Goal: Information Seeking & Learning: Understand process/instructions

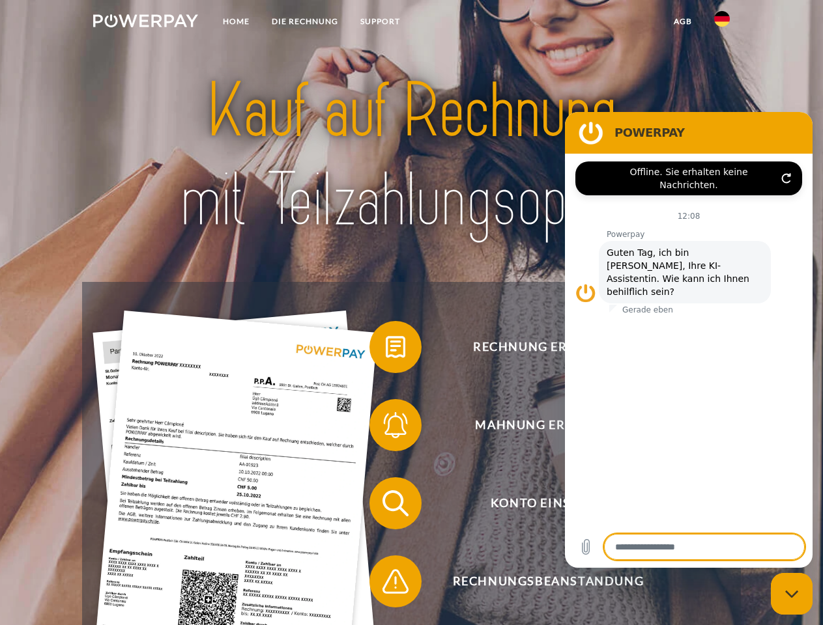
click at [145, 23] on img at bounding box center [145, 20] width 105 height 13
click at [722, 23] on img at bounding box center [722, 19] width 16 height 16
click at [682, 21] on link "agb" at bounding box center [682, 21] width 40 height 23
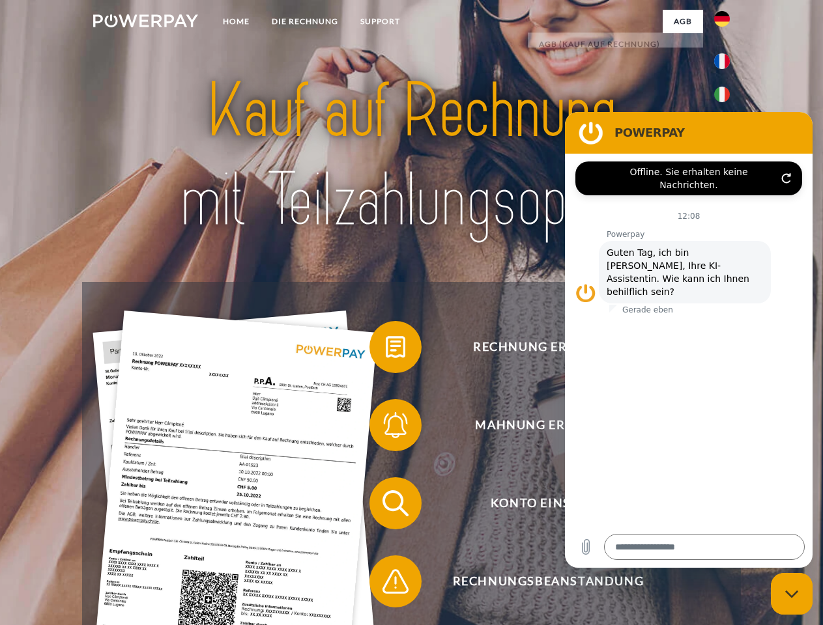
click at [386, 350] on span at bounding box center [375, 347] width 65 height 65
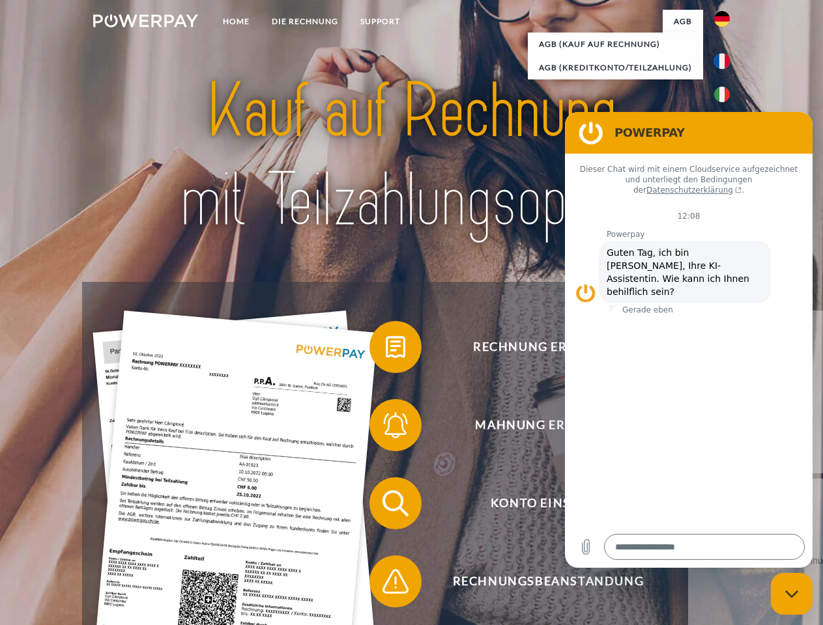
click at [386, 428] on div "Rechnung erhalten? Mahnung erhalten? Konto einsehen" at bounding box center [411, 542] width 658 height 521
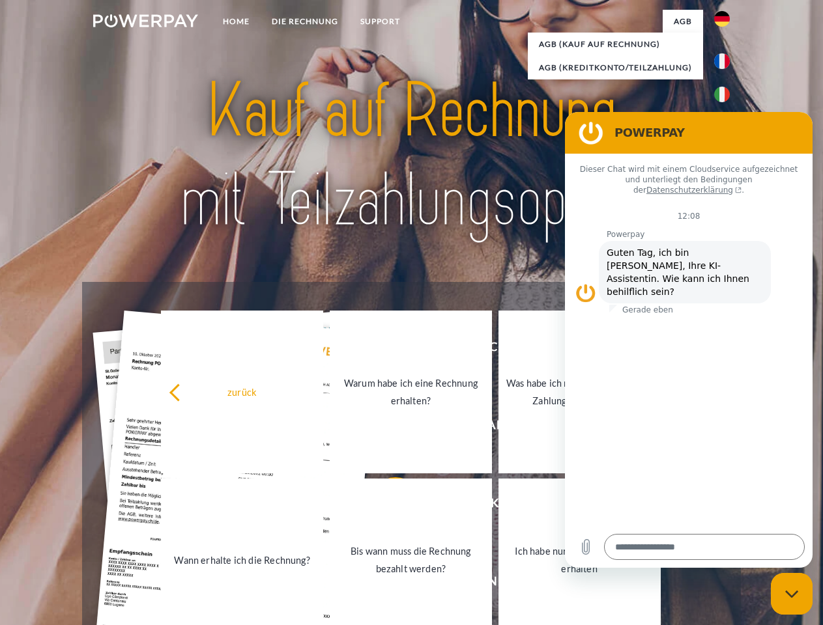
click at [386, 506] on link "Bis wann muss die Rechnung bezahlt werden?" at bounding box center [411, 560] width 162 height 163
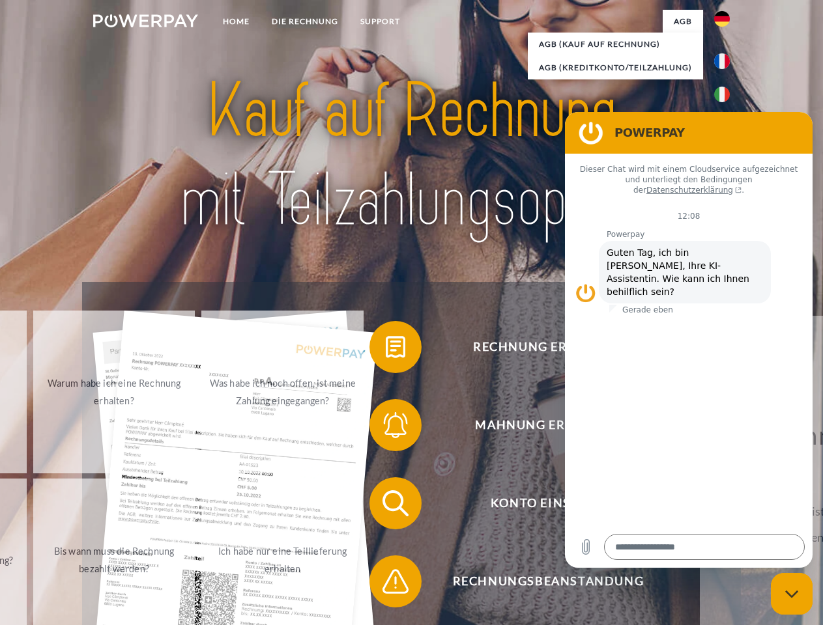
click at [386, 584] on span at bounding box center [375, 581] width 65 height 65
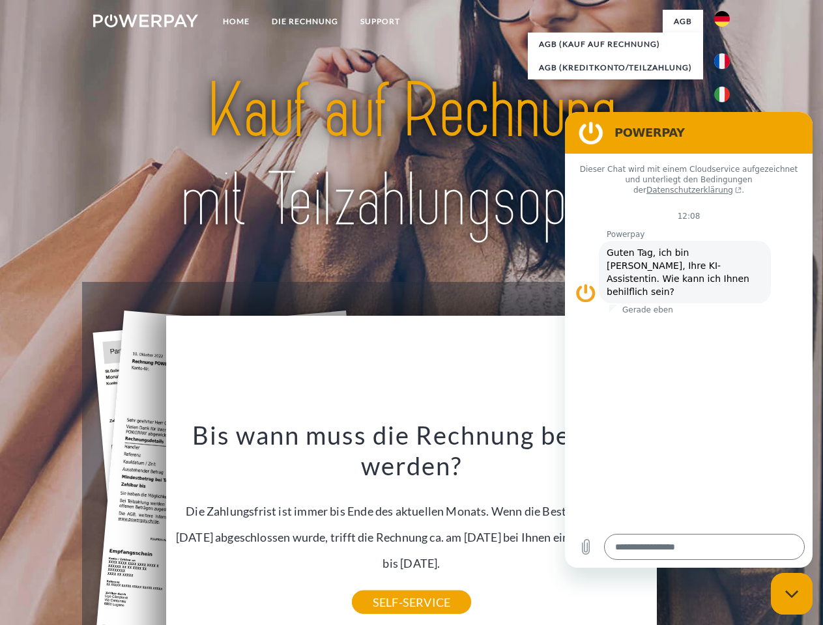
click at [791, 594] on icon "Messaging-Fenster schließen" at bounding box center [792, 594] width 14 height 8
type textarea "*"
